Goal: Task Accomplishment & Management: Manage account settings

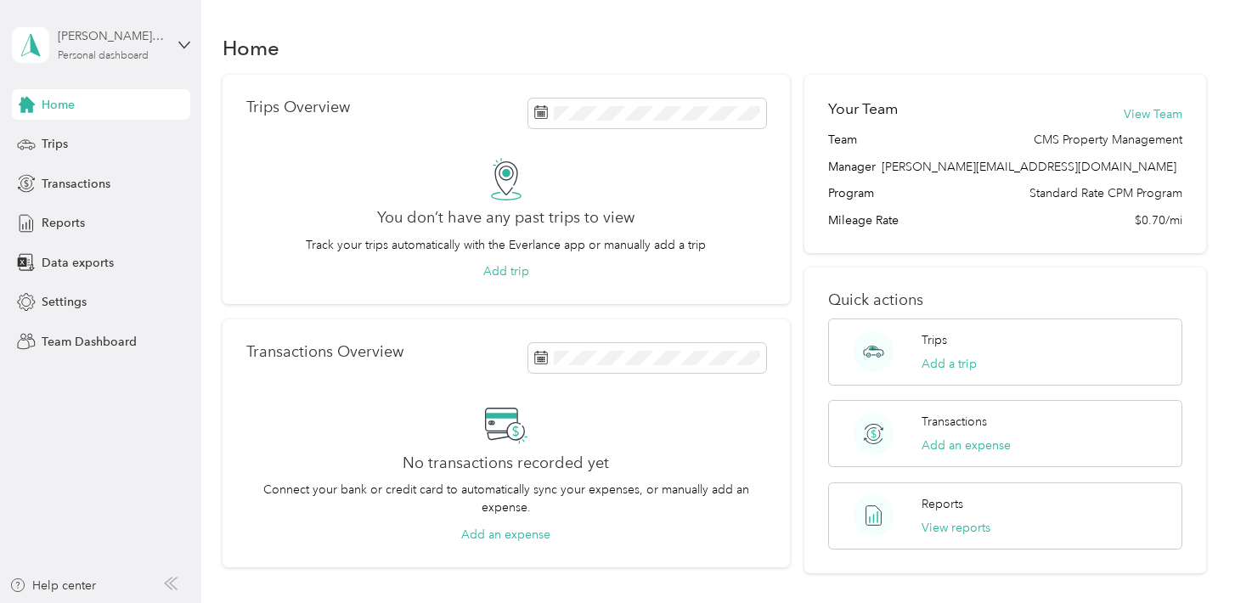
click at [111, 56] on div "Personal dashboard" at bounding box center [103, 56] width 91 height 10
click at [98, 152] on div "Team dashboard Personal dashboard Log out" at bounding box center [239, 178] width 430 height 107
click at [138, 53] on div "Personal dashboard" at bounding box center [103, 56] width 91 height 10
click at [90, 142] on div "Team dashboard" at bounding box center [239, 135] width 430 height 30
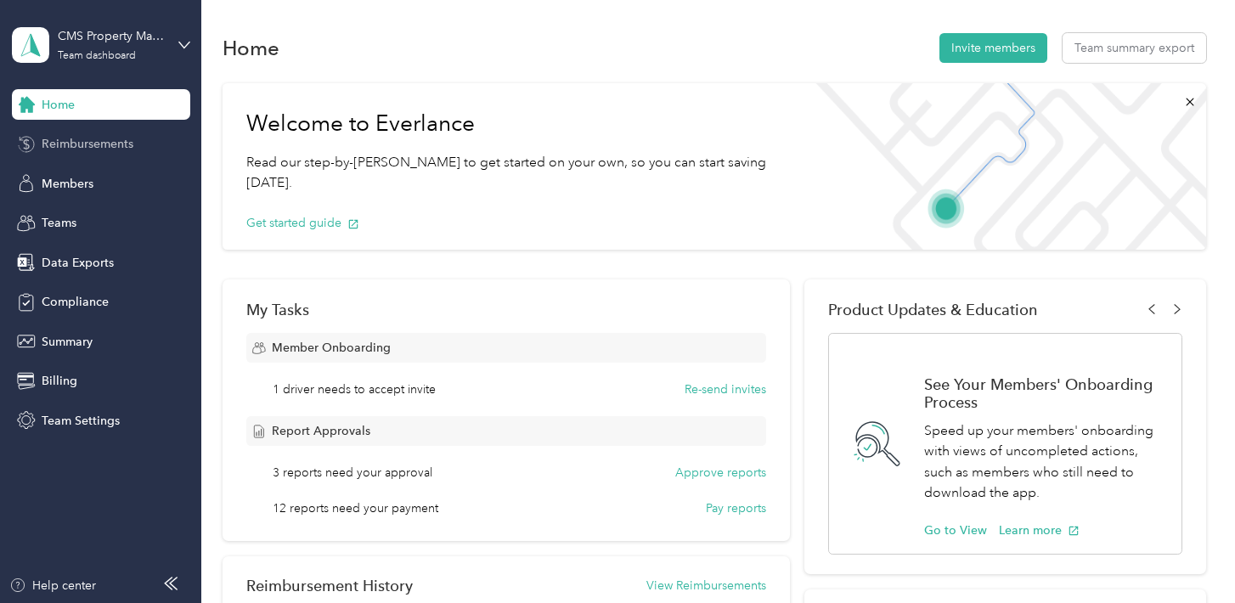
click at [105, 147] on span "Reimbursements" at bounding box center [88, 144] width 92 height 18
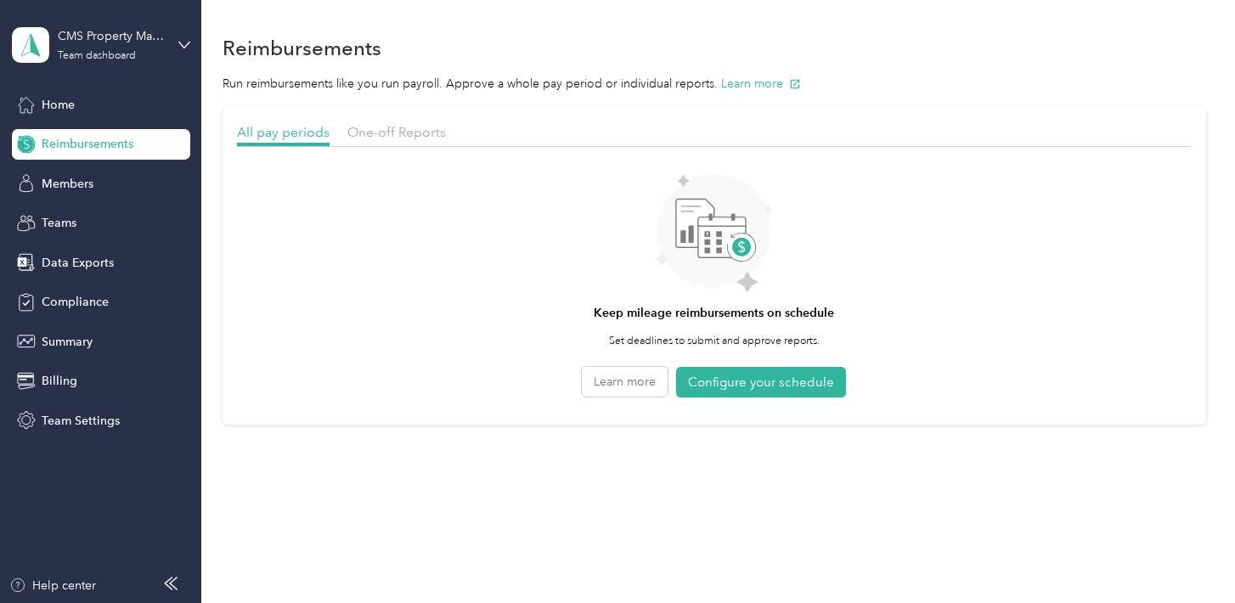
click at [379, 144] on div "All pay periods One-off Reports" at bounding box center [714, 134] width 954 height 25
click at [372, 133] on span "One-off Reports" at bounding box center [397, 132] width 99 height 16
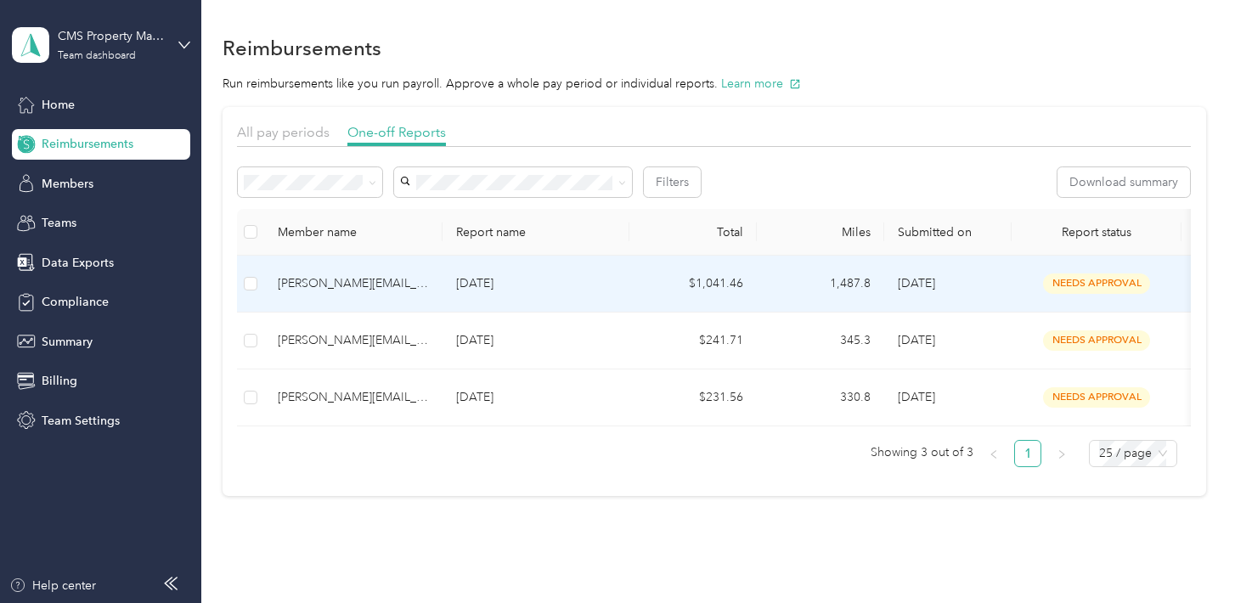
click at [540, 291] on p "[DATE]" at bounding box center [536, 283] width 160 height 19
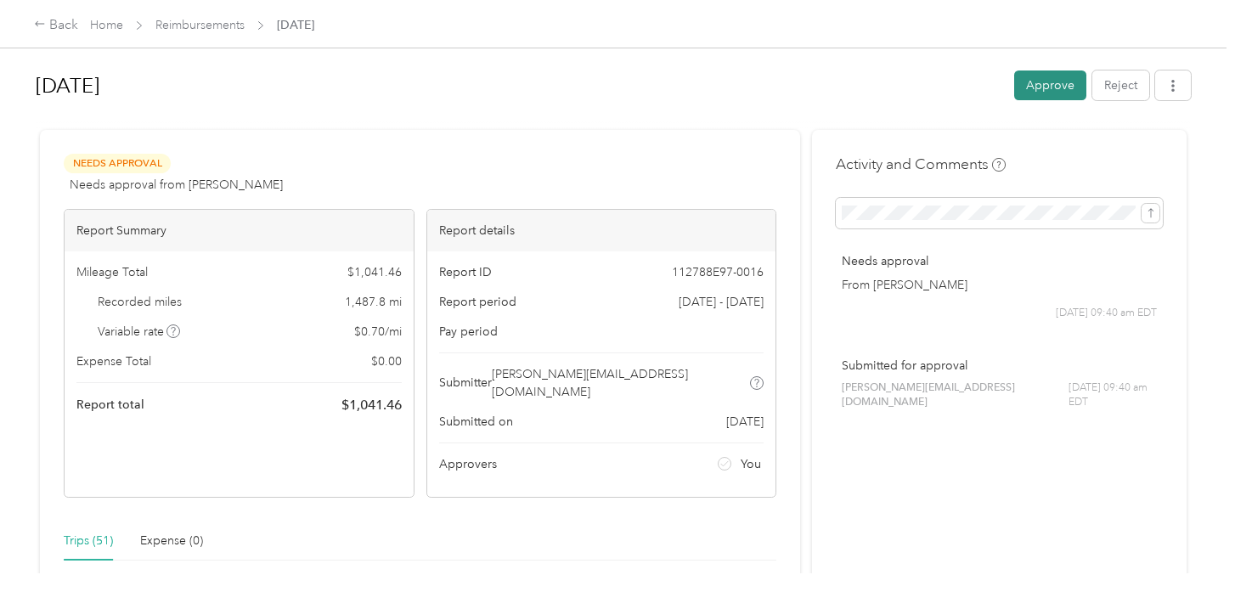
click at [1057, 79] on button "Approve" at bounding box center [1051, 86] width 72 height 30
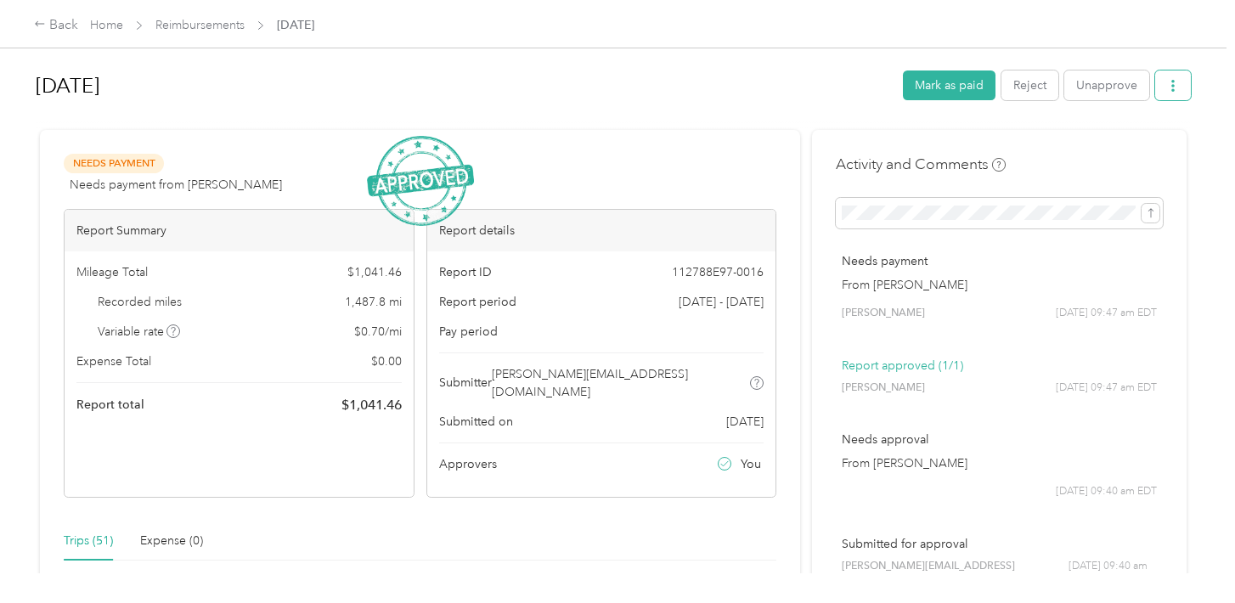
click at [1175, 89] on icon "button" at bounding box center [1173, 86] width 3 height 12
click at [1144, 156] on li "Download" at bounding box center [1138, 148] width 125 height 30
click at [1111, 150] on span "Download" at bounding box center [1133, 148] width 56 height 18
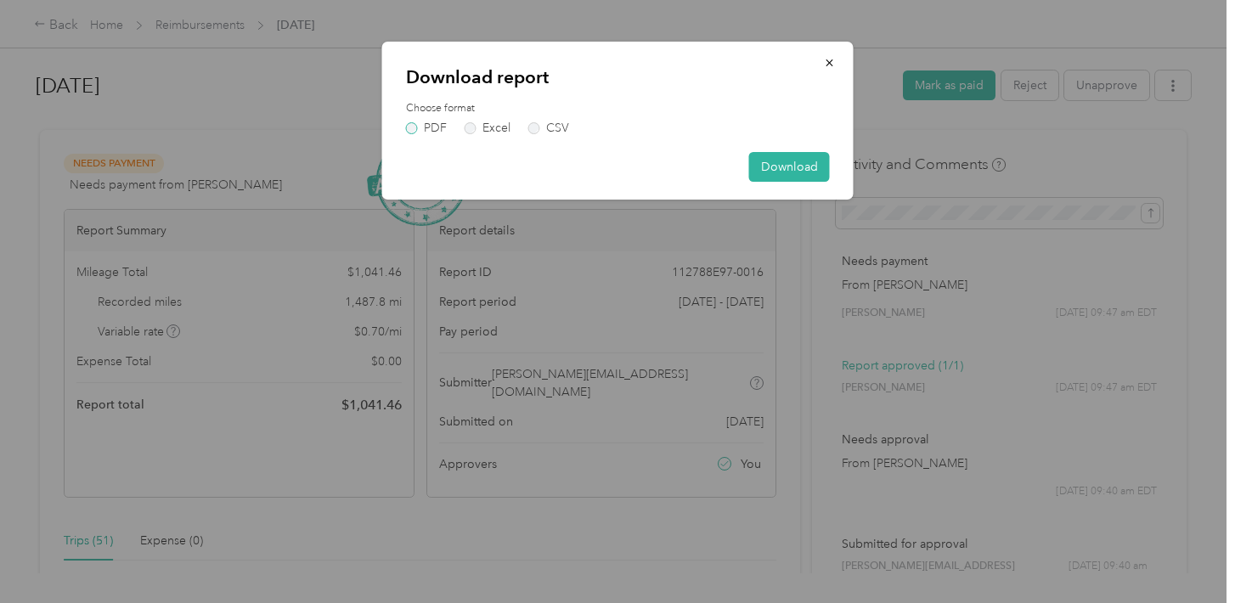
click at [412, 131] on label "PDF" at bounding box center [426, 128] width 41 height 12
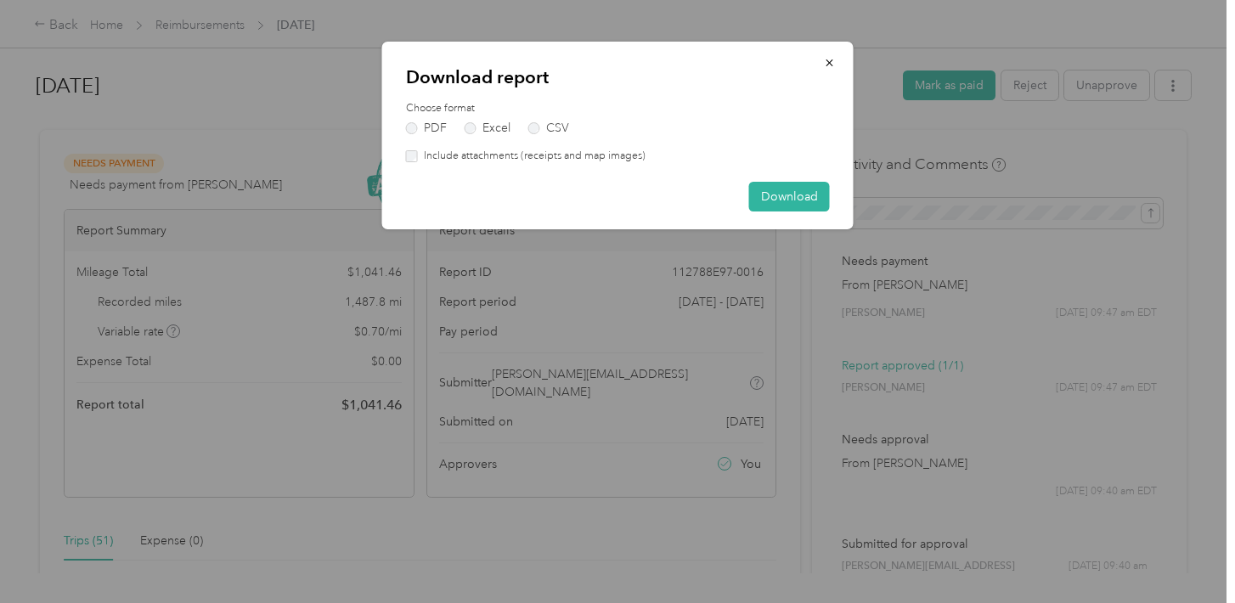
click at [585, 155] on label "Include attachments (receipts and map images)" at bounding box center [532, 156] width 228 height 15
click at [783, 207] on button "Download" at bounding box center [789, 197] width 81 height 30
